Goal: Go to known website: Go to known website

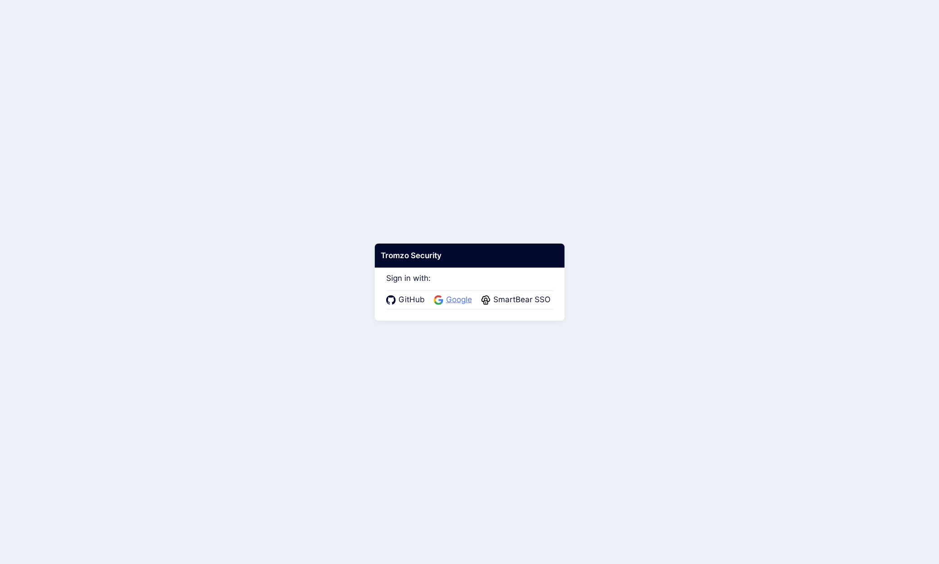
click at [461, 297] on span "Google" at bounding box center [458, 300] width 31 height 12
